Goal: Transaction & Acquisition: Purchase product/service

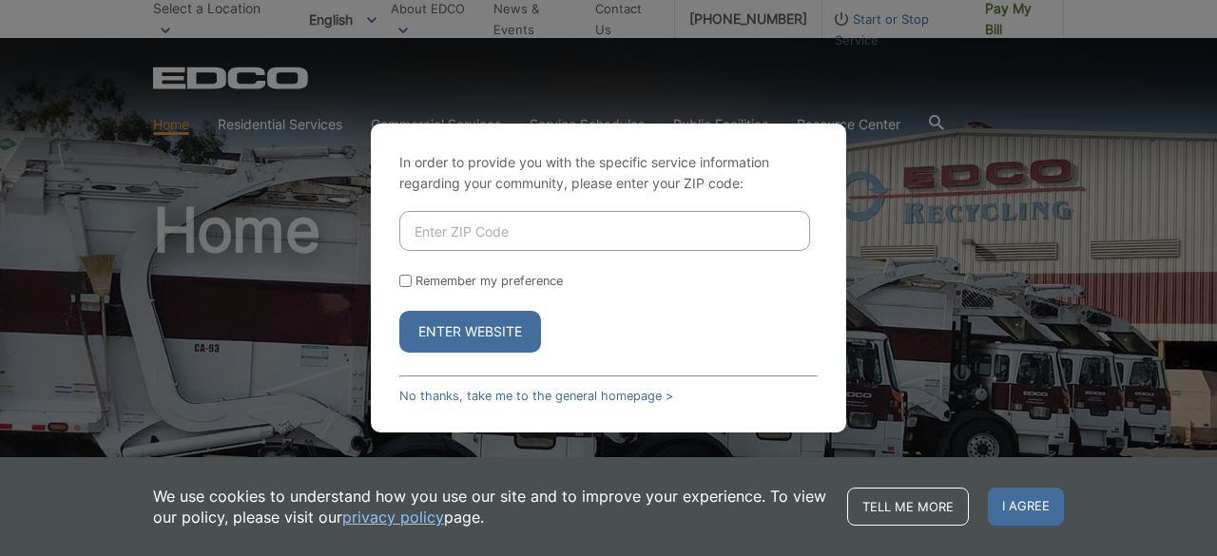
click at [453, 328] on button "Enter Website" at bounding box center [470, 332] width 142 height 42
click at [454, 233] on input "Enter ZIP Code" at bounding box center [604, 231] width 411 height 40
type input "92027"
click at [480, 337] on button "Enter Website" at bounding box center [470, 332] width 142 height 42
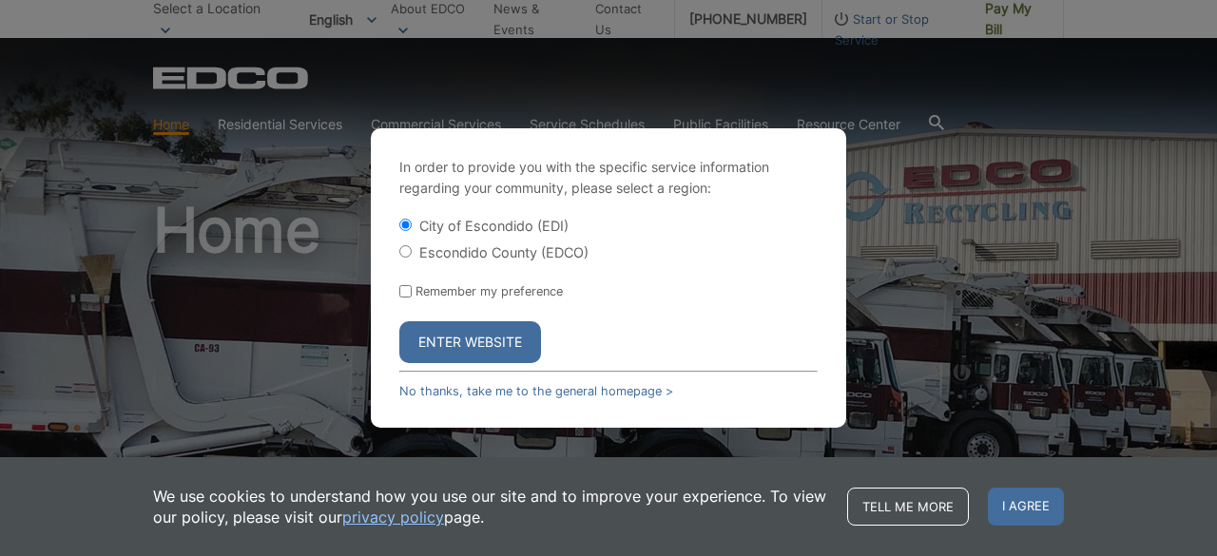
click at [407, 253] on input "Escondido County (EDCO)" at bounding box center [405, 251] width 12 height 12
radio input "true"
click at [449, 342] on button "Enter Website" at bounding box center [470, 342] width 142 height 42
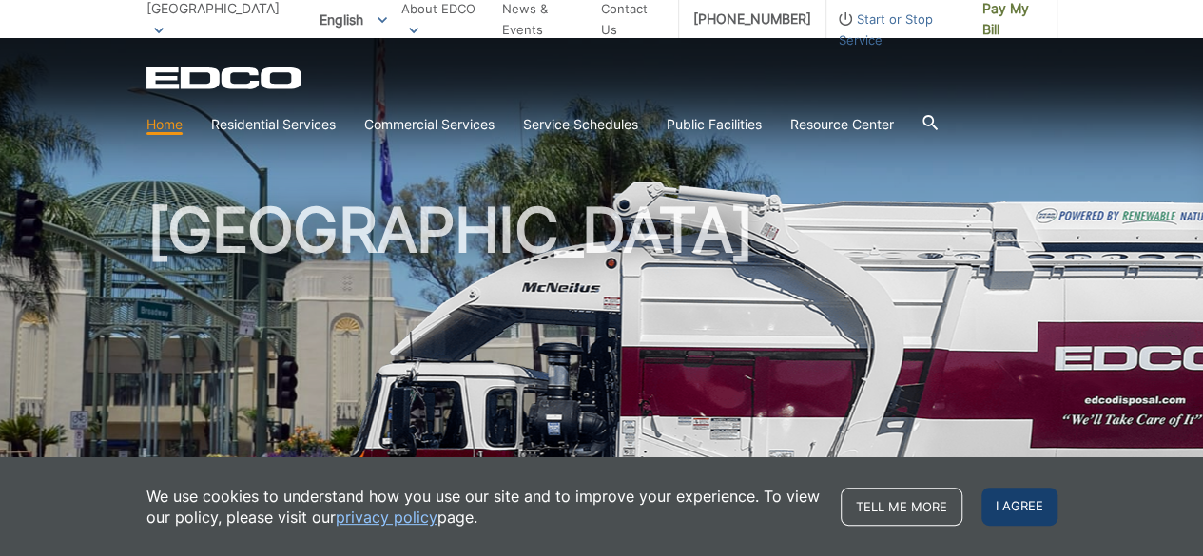
click at [1019, 505] on span "I agree" at bounding box center [1019, 507] width 76 height 38
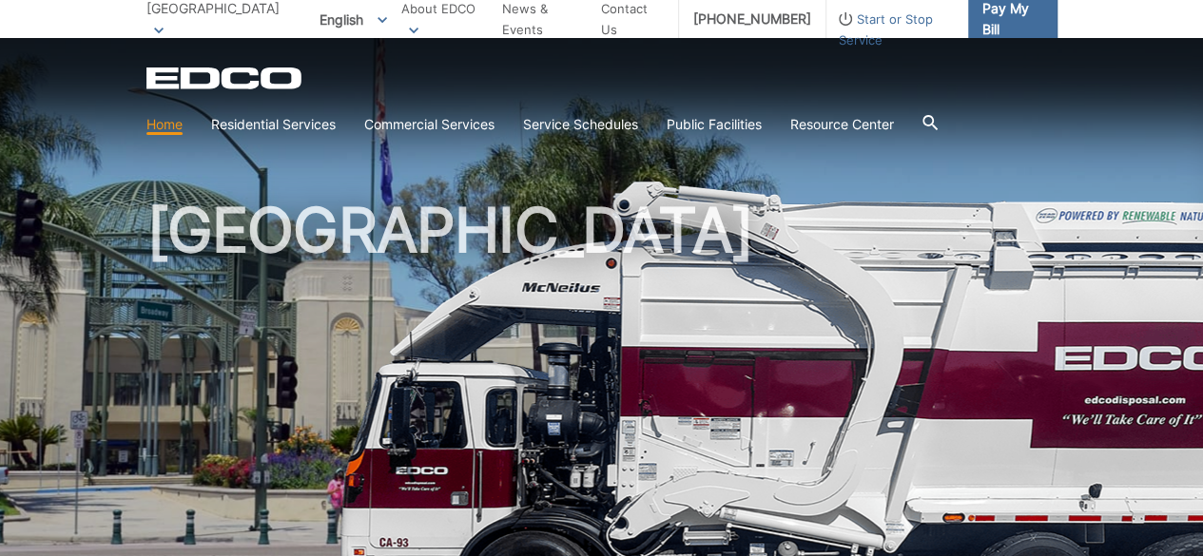
click at [996, 8] on span "Pay My Bill" at bounding box center [1012, 19] width 60 height 42
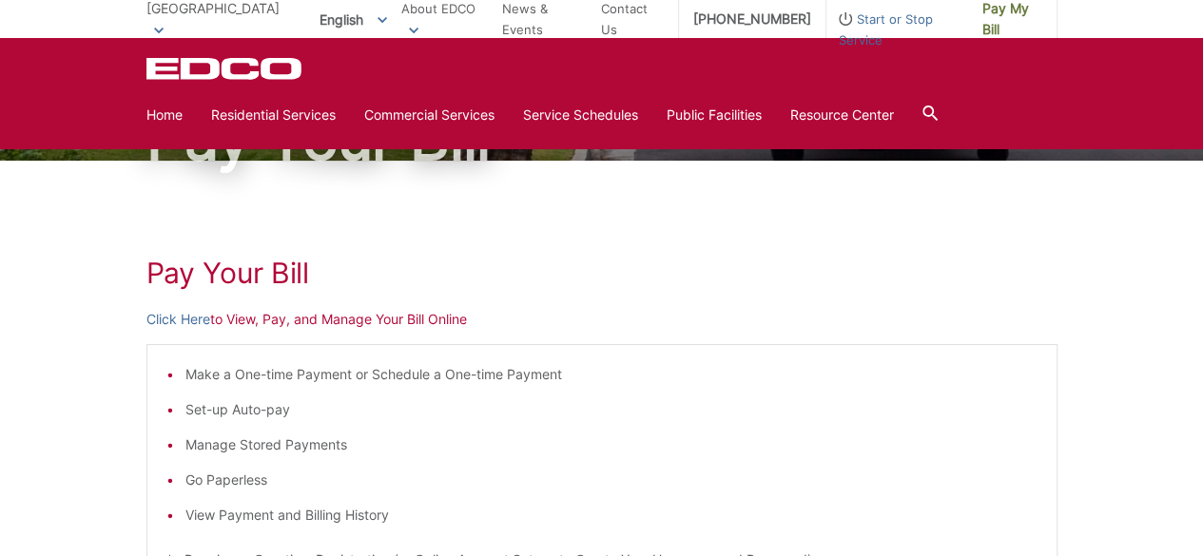
scroll to position [155, 0]
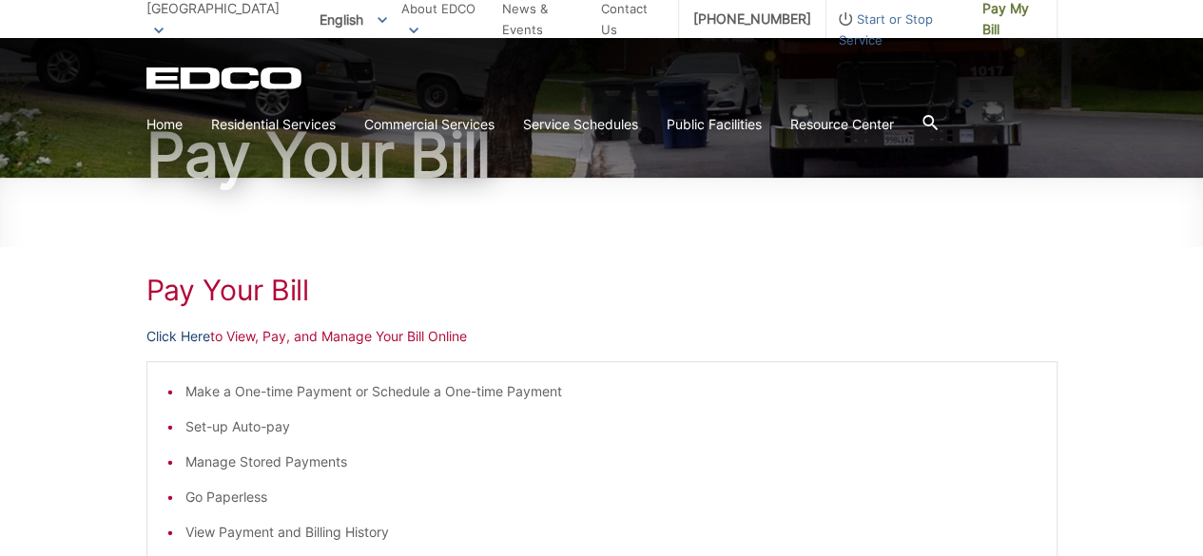
click at [180, 334] on link "Click Here" at bounding box center [178, 336] width 64 height 21
